Goal: Navigation & Orientation: Find specific page/section

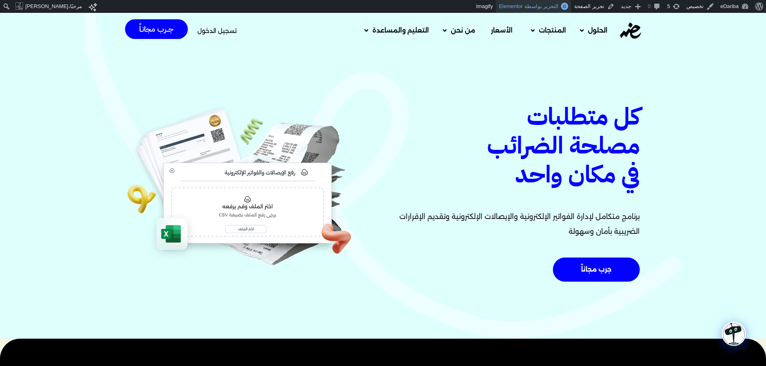
click at [524, 10] on link "التحرير بواسطة Elementor" at bounding box center [532, 6] width 75 height 13
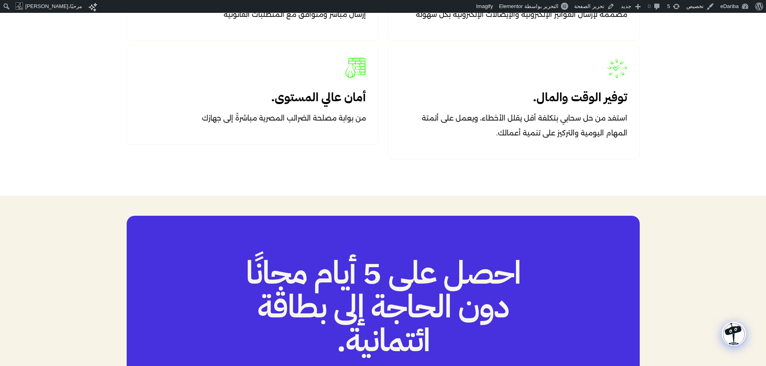
scroll to position [1286, 0]
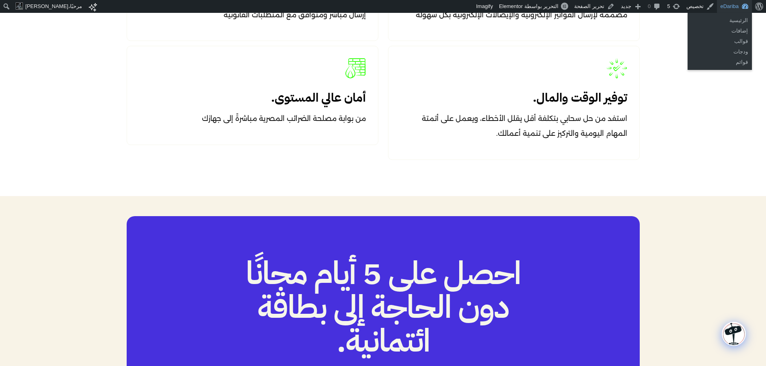
click at [730, 9] on link "eDariba" at bounding box center [734, 6] width 35 height 13
